Goal: Task Accomplishment & Management: Complete application form

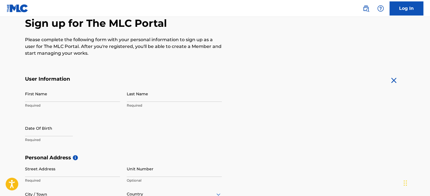
scroll to position [57, 0]
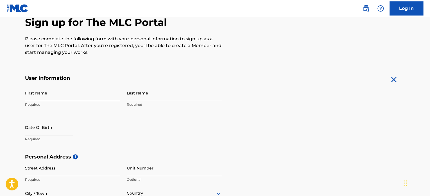
click at [35, 97] on input "First Name" at bounding box center [72, 93] width 95 height 16
type input "r"
click at [19, 107] on div "The MLC uses identity verification before a user is registered to comply with K…" at bounding box center [215, 161] width 394 height 326
click at [35, 96] on input "Ro" at bounding box center [72, 93] width 95 height 16
type input "[PERSON_NAME]"
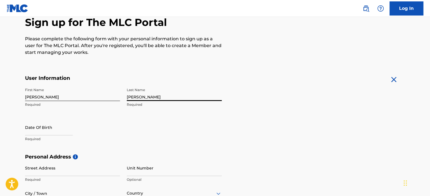
type input "[PERSON_NAME]"
select select "8"
select select "2025"
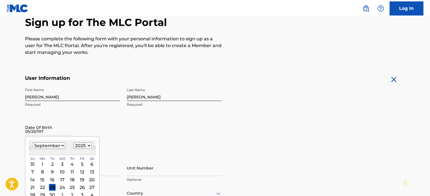
type input "[DATE]"
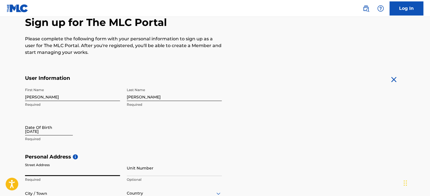
select select "8"
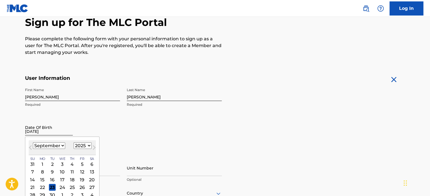
click at [32, 134] on input "[DATE]" at bounding box center [49, 127] width 48 height 16
click at [81, 148] on select "1899 1900 1901 1902 1903 1904 1905 1906 1907 1908 1909 1910 1911 1912 1913 1914…" at bounding box center [83, 145] width 18 height 6
select select "1977"
click at [74, 142] on select "1899 1900 1901 1902 1903 1904 1905 1906 1907 1908 1909 1910 1911 1912 1913 1914…" at bounding box center [83, 145] width 18 height 6
click at [58, 143] on select "January February March April May June July August September October November De…" at bounding box center [49, 145] width 32 height 6
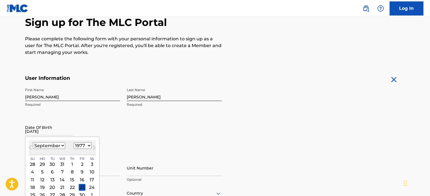
select select "4"
click at [33, 142] on select "January February March April May June July August September October November De…" at bounding box center [49, 145] width 32 height 6
click at [63, 187] on div "25" at bounding box center [62, 186] width 7 height 7
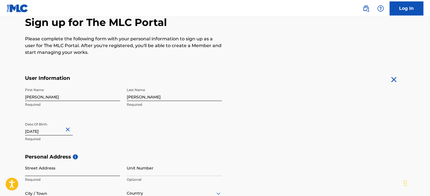
click at [48, 172] on input "Street Address" at bounding box center [72, 168] width 95 height 16
type input "0"
type input "[STREET_ADDRESS]"
type input "Apt 1106"
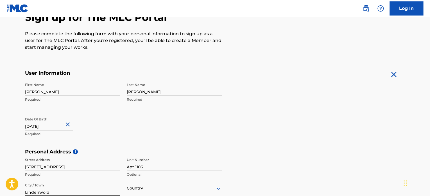
type input "Lindenwold"
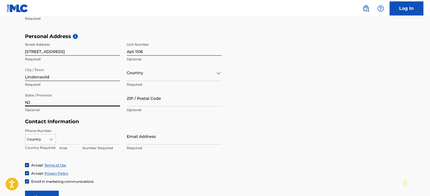
type input "NJ"
click at [177, 71] on div at bounding box center [174, 72] width 95 height 7
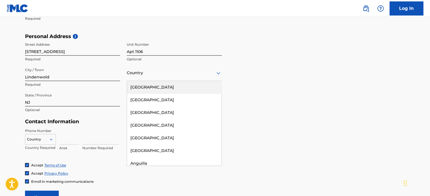
click at [145, 86] on div "[GEOGRAPHIC_DATA]" at bounding box center [174, 87] width 95 height 13
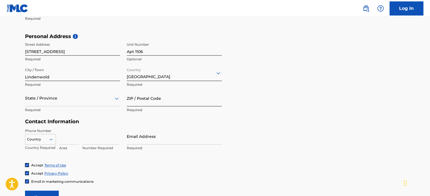
click at [130, 102] on input "ZIP / Postal Code" at bounding box center [174, 98] width 95 height 16
type input "8"
type input "08021"
click at [62, 139] on input at bounding box center [69, 136] width 20 height 16
type input "917"
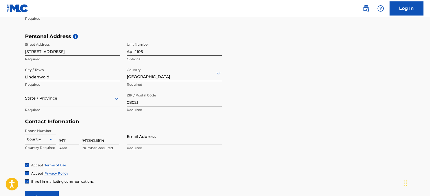
type input "9173425614"
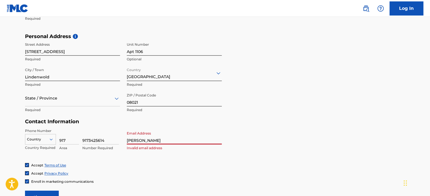
type input "[EMAIL_ADDRESS][DOMAIN_NAME]"
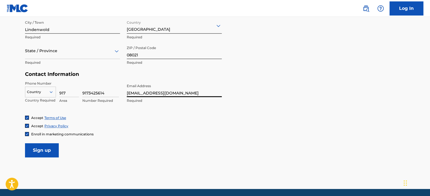
scroll to position [244, 0]
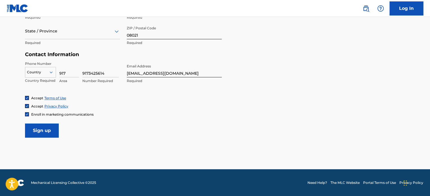
click at [27, 113] on img at bounding box center [26, 113] width 3 height 3
click at [40, 131] on input "Sign up" at bounding box center [42, 130] width 34 height 14
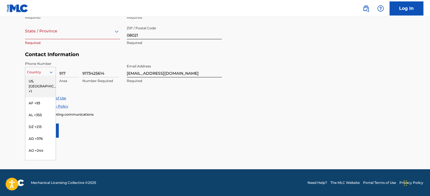
click at [50, 72] on icon at bounding box center [51, 71] width 5 height 5
click at [37, 81] on div "US, [GEOGRAPHIC_DATA] +1" at bounding box center [40, 86] width 30 height 22
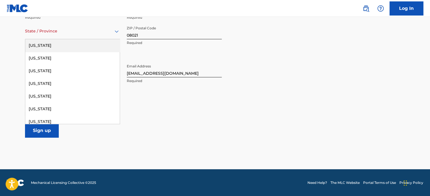
click at [67, 30] on div at bounding box center [72, 31] width 95 height 7
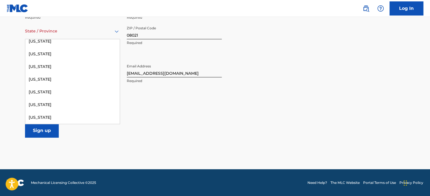
scroll to position [369, 0]
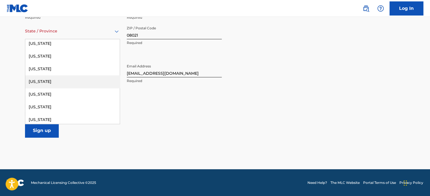
click at [70, 77] on div "[US_STATE]" at bounding box center [72, 81] width 95 height 13
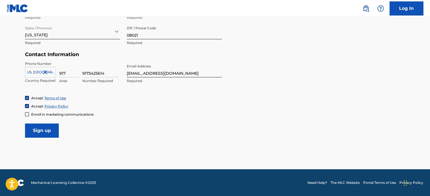
click at [113, 107] on div "Accept Privacy Policy" at bounding box center [215, 106] width 380 height 5
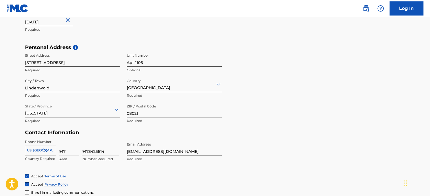
scroll to position [244, 0]
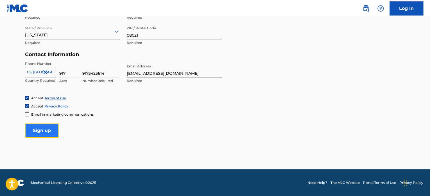
click at [39, 129] on input "Sign up" at bounding box center [42, 130] width 34 height 14
click at [89, 72] on input "9173425614" at bounding box center [100, 69] width 37 height 16
type input "3425614"
click at [165, 117] on form "User Information First Name [PERSON_NAME] Required Last Name [PERSON_NAME] Requ…" at bounding box center [215, 13] width 380 height 250
click at [37, 132] on input "Sign up" at bounding box center [42, 130] width 34 height 14
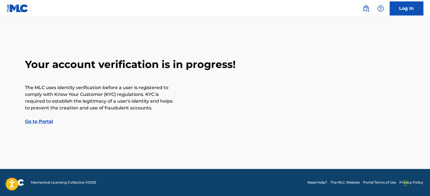
click at [39, 121] on link "Go to Portal" at bounding box center [39, 120] width 28 height 5
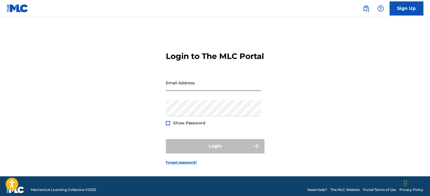
click at [182, 86] on input "Email Address" at bounding box center [213, 83] width 95 height 16
type input "[EMAIL_ADDRESS][DOMAIN_NAME]"
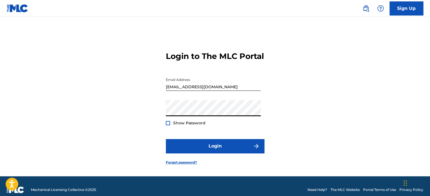
click at [118, 121] on div "Login to The MLC Portal Email Address [EMAIL_ADDRESS][DOMAIN_NAME] Password Sho…" at bounding box center [215, 103] width 394 height 145
click at [169, 125] on div at bounding box center [168, 123] width 4 height 4
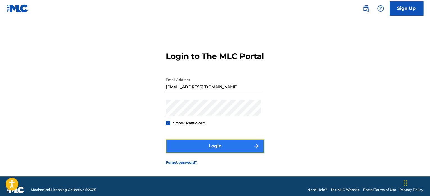
click at [209, 152] on button "Login" at bounding box center [215, 146] width 98 height 14
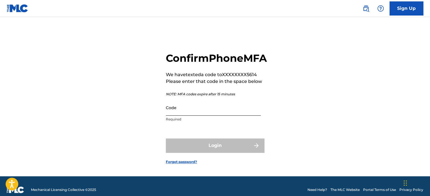
click at [183, 115] on input "Code" at bounding box center [213, 107] width 95 height 16
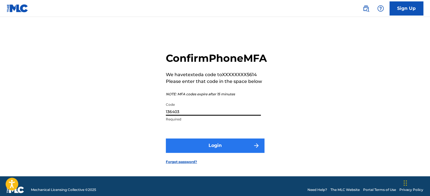
type input "136403"
click at [196, 152] on button "Login" at bounding box center [215, 145] width 98 height 14
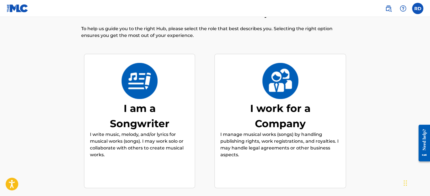
drag, startPoint x: 430, startPoint y: 84, endPoint x: 432, endPoint y: 121, distance: 37.5
click at [430, 121] on html "Accessibility Screen-Reader Guide, Feedback, and Issue Reporting | New window 0…" at bounding box center [215, 73] width 430 height 196
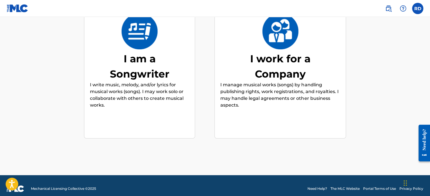
scroll to position [25, 0]
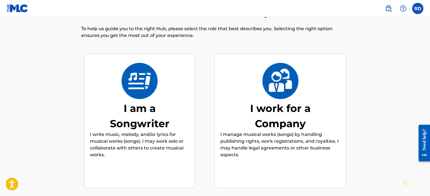
click at [143, 111] on div "I am a Songwriter" at bounding box center [140, 115] width 84 height 30
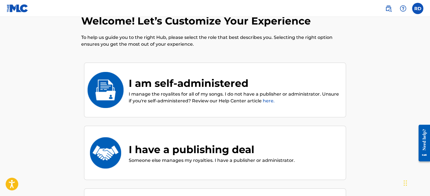
scroll to position [6, 0]
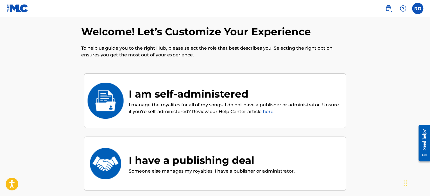
click at [136, 99] on div "I am self-administered" at bounding box center [235, 93] width 212 height 15
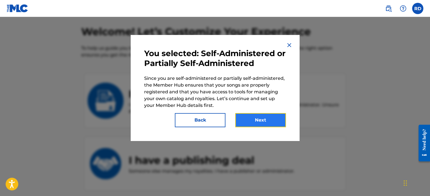
click at [259, 121] on button "Next" at bounding box center [260, 120] width 51 height 14
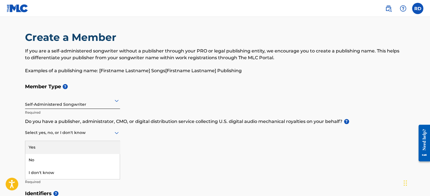
click at [39, 133] on div at bounding box center [72, 132] width 95 height 7
click at [158, 152] on h5 "Member Name ?" at bounding box center [215, 156] width 380 height 12
click at [118, 130] on icon at bounding box center [116, 132] width 7 height 7
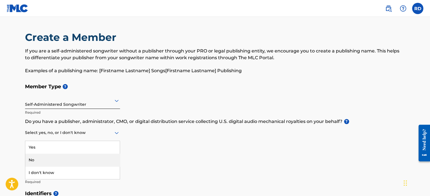
click at [68, 160] on div "No" at bounding box center [72, 159] width 95 height 13
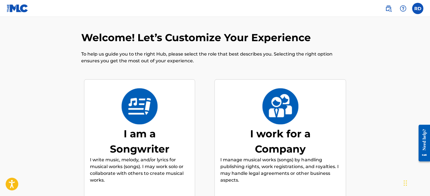
scroll to position [25, 0]
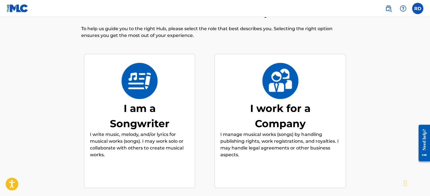
click at [151, 130] on div "I am a Songwriter" at bounding box center [140, 115] width 84 height 30
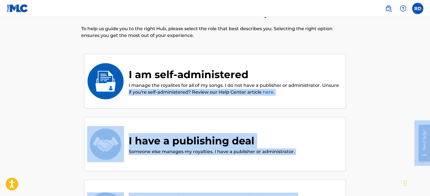
drag, startPoint x: 845, startPoint y: 205, endPoint x: 430, endPoint y: 151, distance: 418.6
click at [396, 131] on div "Welcome! Let’s Customize Your Experience To help us guide you to the right Hub,…" at bounding box center [215, 142] width 380 height 272
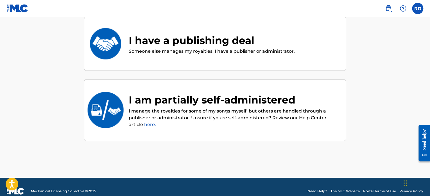
scroll to position [126, 0]
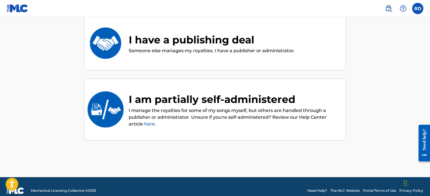
click at [391, 101] on div "Welcome! Let’s Customize Your Experience To help us guide you to the right Hub,…" at bounding box center [215, 41] width 380 height 272
click at [170, 117] on p "I manage the royalties for some of my songs myself, but others are handled thro…" at bounding box center [235, 117] width 212 height 20
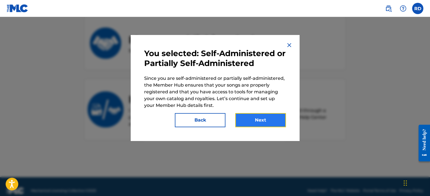
click at [264, 119] on button "Next" at bounding box center [260, 120] width 51 height 14
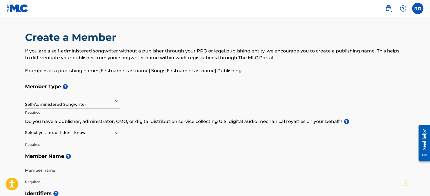
click at [73, 107] on div "Self-Administered Songwriter" at bounding box center [72, 100] width 95 height 14
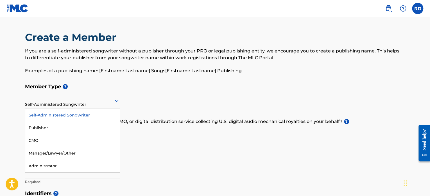
click at [152, 95] on div "Member Type ? 5 results available. Use Up and Down to choose options, press Ent…" at bounding box center [215, 133] width 380 height 107
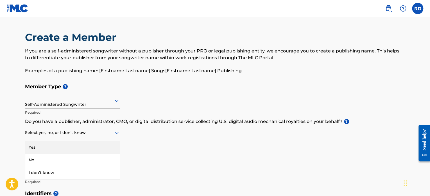
click at [112, 135] on div at bounding box center [72, 132] width 95 height 7
click at [88, 139] on div "Select yes, no, or I don't know" at bounding box center [72, 133] width 95 height 16
click at [107, 132] on div at bounding box center [72, 132] width 95 height 7
click at [88, 146] on div "Yes" at bounding box center [72, 147] width 95 height 13
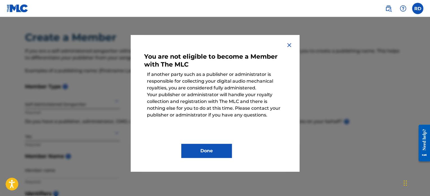
click at [291, 47] on img at bounding box center [289, 45] width 7 height 7
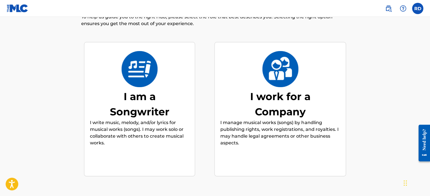
scroll to position [25, 0]
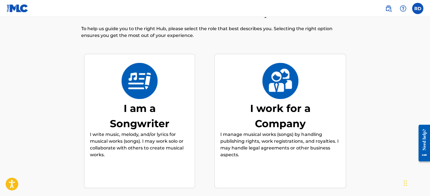
click at [136, 112] on div "I am a Songwriter" at bounding box center [140, 115] width 84 height 30
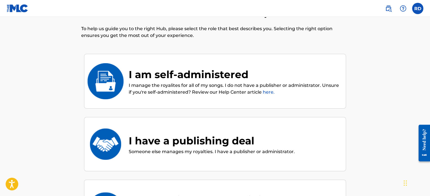
click at [183, 89] on p "I manage the royalites for all of my songs. I do not have a publisher or admini…" at bounding box center [235, 89] width 212 height 14
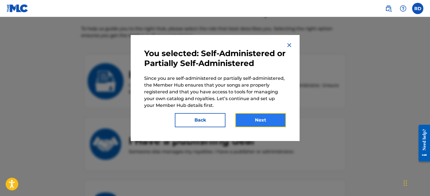
click at [270, 123] on button "Next" at bounding box center [260, 120] width 51 height 14
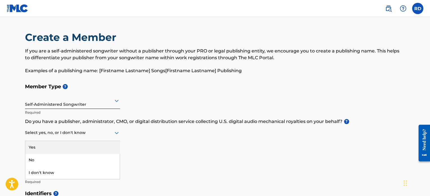
click at [86, 135] on div at bounding box center [72, 132] width 95 height 7
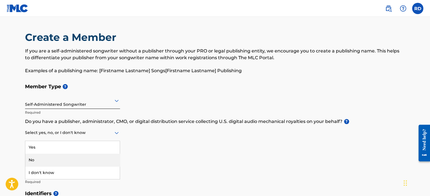
click at [79, 156] on div "No" at bounding box center [72, 159] width 95 height 13
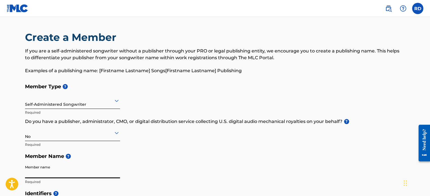
click at [59, 171] on input "Member name" at bounding box center [72, 170] width 95 height 16
type input "g"
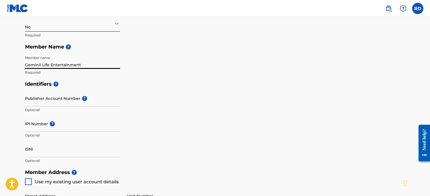
scroll to position [110, 0]
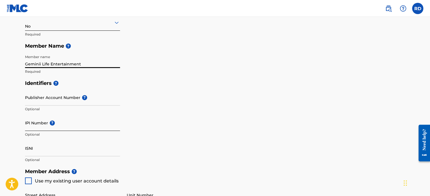
type input "Geminii Life Entertainment"
click at [69, 126] on input "IPI Number ?" at bounding box center [72, 123] width 95 height 16
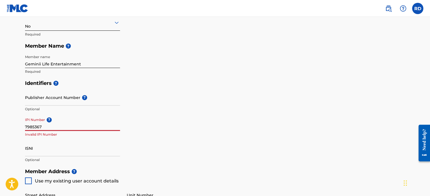
type input "7985367"
drag, startPoint x: 45, startPoint y: 127, endPoint x: 6, endPoint y: 125, distance: 39.5
click at [6, 125] on main "Create a Member If you are a self-administered songwriter without a publisher t…" at bounding box center [215, 159] width 430 height 505
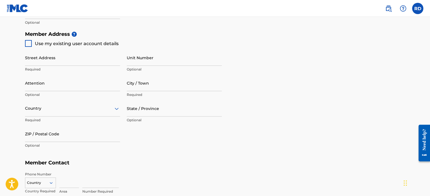
scroll to position [252, 0]
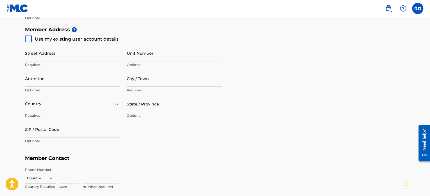
click at [25, 40] on div at bounding box center [28, 38] width 7 height 7
type input "[STREET_ADDRESS]"
type input "Lindenwold"
type input "08021"
type input "917"
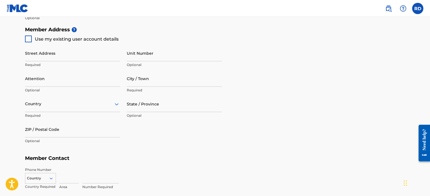
type input "3425614"
type input "[EMAIL_ADDRESS][DOMAIN_NAME]"
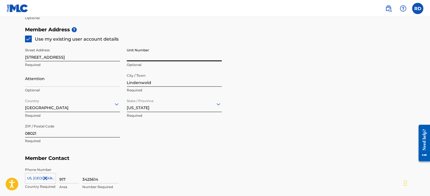
click at [143, 53] on input "Unit Number" at bounding box center [174, 53] width 95 height 16
type input "Apt 1106"
click at [154, 155] on h5 "Member Contact" at bounding box center [215, 158] width 380 height 12
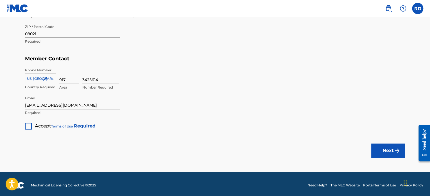
scroll to position [353, 0]
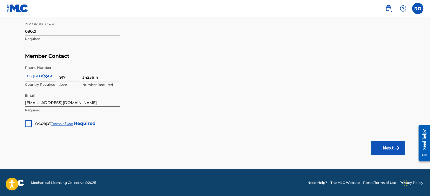
click at [29, 123] on div at bounding box center [28, 123] width 7 height 7
click at [383, 150] on button "Next" at bounding box center [389, 148] width 34 height 14
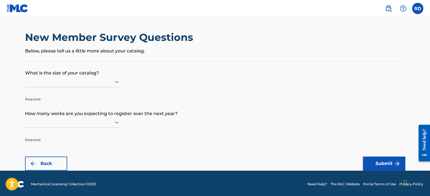
click at [61, 93] on p "Required" at bounding box center [72, 95] width 95 height 14
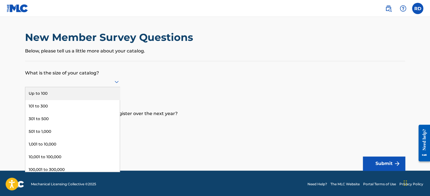
click at [62, 86] on div at bounding box center [72, 81] width 95 height 11
click at [59, 92] on div "Up to 100" at bounding box center [72, 93] width 95 height 13
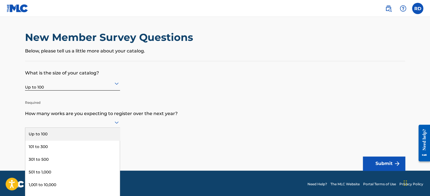
scroll to position [1, 0]
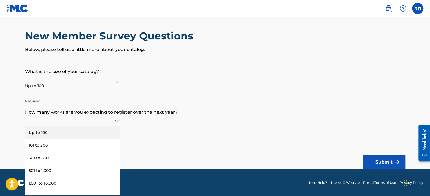
click at [57, 126] on div "9 results available. Use Up and Down to choose options, press Enter to select t…" at bounding box center [72, 120] width 95 height 11
click at [51, 129] on div "Up to 100" at bounding box center [72, 132] width 95 height 13
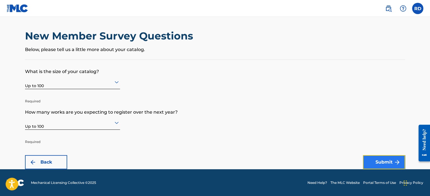
click at [389, 157] on button "Submit" at bounding box center [384, 162] width 42 height 14
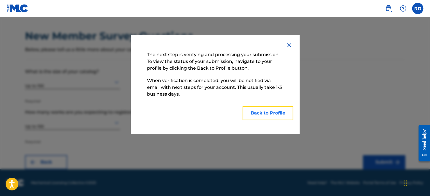
click at [278, 108] on button "Back to Profile" at bounding box center [268, 113] width 51 height 14
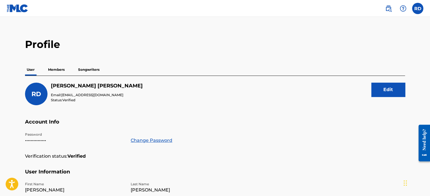
scroll to position [7, 0]
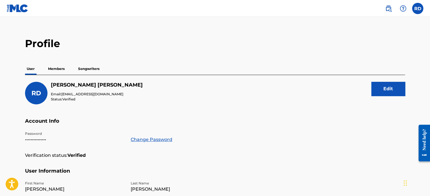
click at [53, 70] on p "Members" at bounding box center [56, 69] width 20 height 12
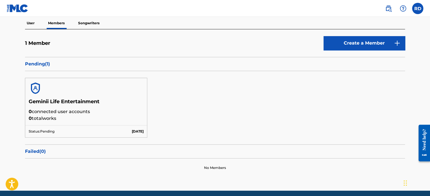
scroll to position [53, 0]
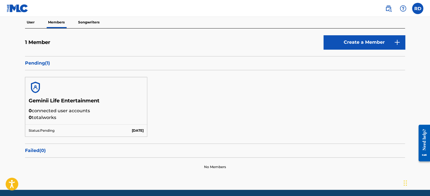
click at [79, 101] on h5 "Geminii Life Entertainment" at bounding box center [86, 102] width 115 height 10
click at [35, 64] on p "Pending ( 1 )" at bounding box center [215, 63] width 380 height 7
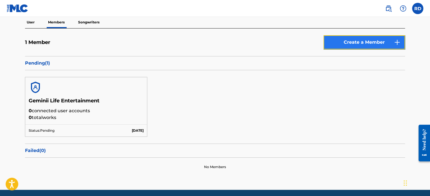
click at [343, 45] on link "Create a Member" at bounding box center [365, 42] width 82 height 14
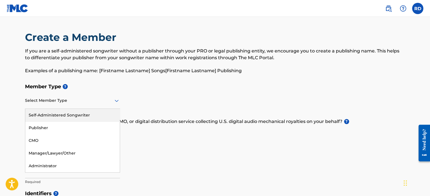
click at [28, 99] on div at bounding box center [72, 100] width 95 height 7
click at [38, 113] on div "Self-Administered Songwriter" at bounding box center [72, 115] width 95 height 13
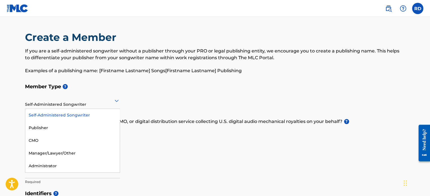
click at [44, 100] on div at bounding box center [72, 100] width 95 height 7
click at [48, 115] on div "Self-Administered Songwriter" at bounding box center [72, 115] width 95 height 13
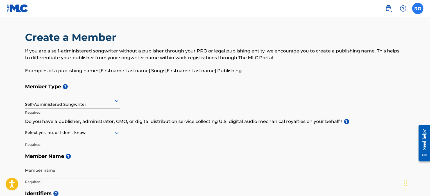
click at [414, 8] on label at bounding box center [417, 8] width 11 height 11
click at [418, 8] on input "RD Rozetta Dalton rozettamarieent@gmail.com Notification Preferences Profile Lo…" at bounding box center [418, 8] width 0 height 0
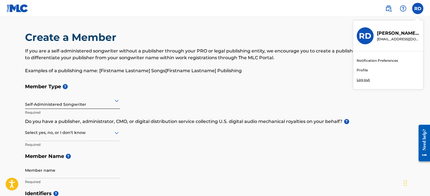
click at [361, 70] on link "Profile" at bounding box center [362, 70] width 11 height 5
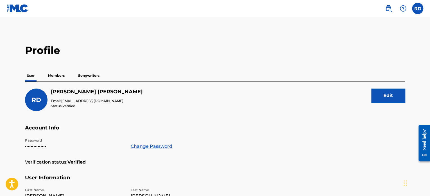
click at [87, 73] on p "Songwriters" at bounding box center [89, 75] width 25 height 12
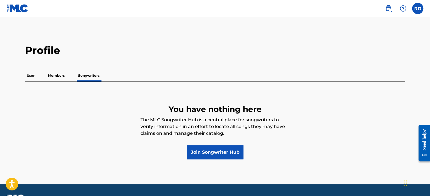
click at [61, 78] on p "Members" at bounding box center [56, 75] width 20 height 12
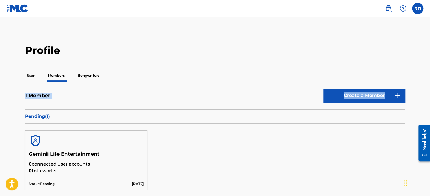
drag, startPoint x: 430, startPoint y: 61, endPoint x: 432, endPoint y: 102, distance: 40.8
click at [430, 102] on html "Accessibility Screen-Reader Guide, Feedback, and Issue Reporting | New window 0…" at bounding box center [215, 98] width 430 height 196
click at [341, 150] on div "Geminii Life Entertainment 0 connected user accounts 0 total works Status: Pend…" at bounding box center [215, 159] width 380 height 73
click at [91, 77] on p "Songwriters" at bounding box center [89, 75] width 25 height 12
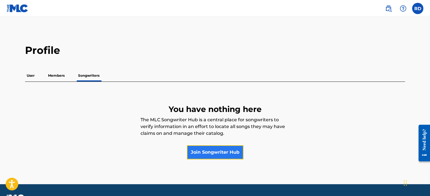
click at [207, 153] on link "Join Songwriter Hub" at bounding box center [215, 152] width 57 height 14
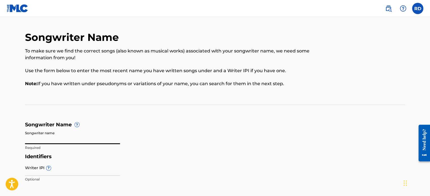
click at [45, 135] on input "Songwriter name" at bounding box center [72, 136] width 95 height 16
type input "Rozetta Marie Dalton"
drag, startPoint x: 301, startPoint y: 82, endPoint x: 86, endPoint y: 93, distance: 216.1
click at [86, 93] on div "Songwriter Name To make sure we find the correct songs (also known as musical w…" at bounding box center [177, 62] width 304 height 62
